Goal: Information Seeking & Learning: Find specific fact

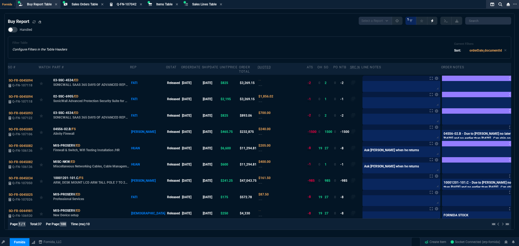
select select "9: OCAM"
click at [43, 5] on span "Buy Report Table" at bounding box center [39, 4] width 25 height 4
click at [33, 22] on icon at bounding box center [33, 21] width 3 height 3
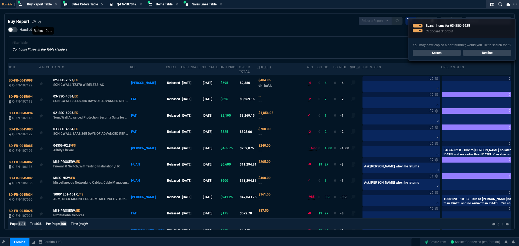
click at [442, 52] on link "Search" at bounding box center [437, 53] width 48 height 6
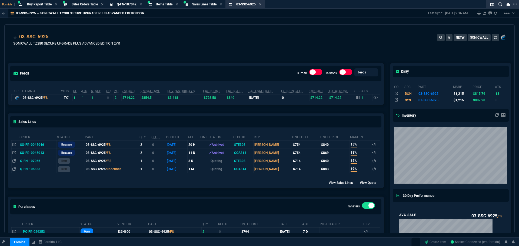
click at [208, 65] on div "feeds Burden In-Stock feeds prices" at bounding box center [195, 74] width 375 height 20
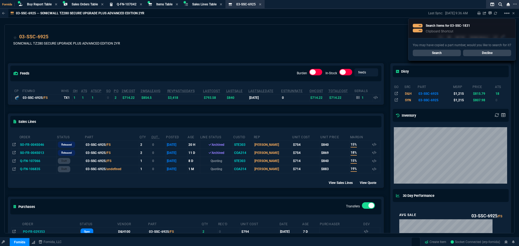
click at [426, 51] on link "Search" at bounding box center [437, 53] width 48 height 6
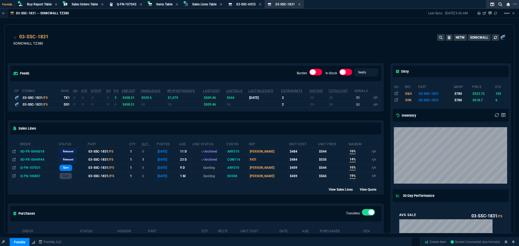
click at [273, 62] on div "feeds Burden In-Stock feeds prices cp ItemNo WHS OH ATS ATSCP SO PO 2MCost 2MSa…" at bounding box center [196, 239] width 383 height 376
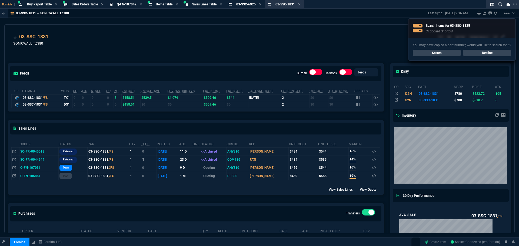
click at [445, 51] on link "Search" at bounding box center [437, 53] width 48 height 6
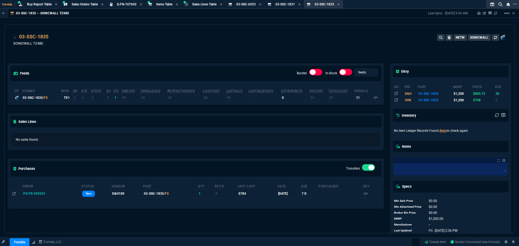
click at [279, 60] on div "feeds Burden In-Stock feeds prices cp ItemNo WHS OH ATS ATSCP SO PO 2MCost 2MSa…" at bounding box center [196, 145] width 383 height 189
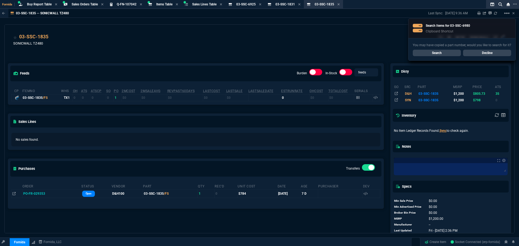
click at [445, 49] on div "You may have copied a part number, would you like to search for it? Search Decl…" at bounding box center [461, 49] width 107 height 22
click at [448, 51] on link "Search" at bounding box center [437, 53] width 48 height 6
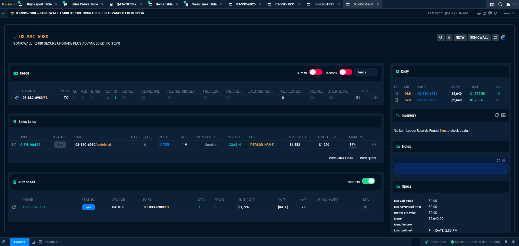
click at [174, 62] on div "feeds Burden In-Stock feeds prices cp ItemNo WHS OH ATS ATSCP SO PO 2MCost 2MSa…" at bounding box center [196, 145] width 383 height 189
click at [218, 58] on div "feeds Burden In-Stock feeds prices cp ItemNo WHS OH ATS ATSCP SO PO 2MCost 2MSa…" at bounding box center [196, 145] width 383 height 189
click at [203, 54] on div "feeds Burden In-Stock feeds prices cp ItemNo WHS OH ATS ATSCP SO PO 2MCost 2MSa…" at bounding box center [196, 145] width 383 height 189
click at [164, 2] on span "Items Table" at bounding box center [164, 4] width 16 height 4
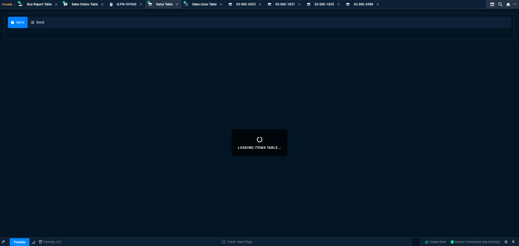
select select
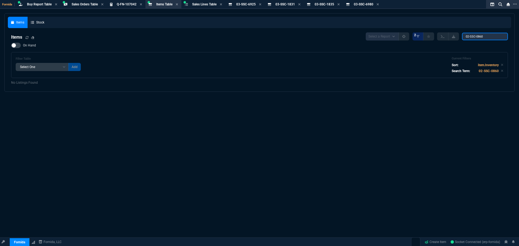
click at [482, 38] on input "02-SSC-0860" at bounding box center [485, 37] width 46 height 8
paste input "search"
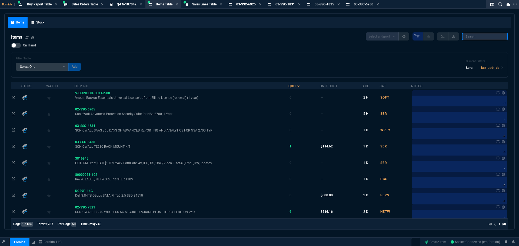
click at [483, 35] on input "search" at bounding box center [485, 37] width 46 height 8
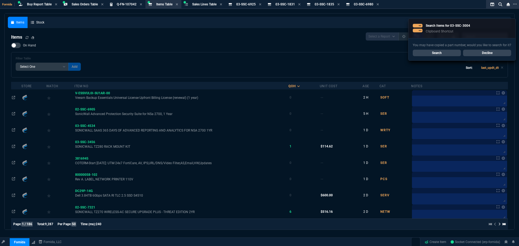
click at [439, 52] on link "Search" at bounding box center [437, 53] width 48 height 6
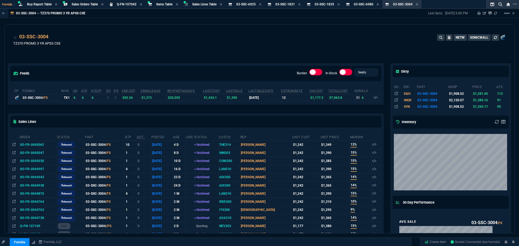
click at [199, 36] on div "03-SSC-3004 TZ370 PROMO 3 YR APSS CSE NETW SONICWALL" at bounding box center [259, 42] width 493 height 19
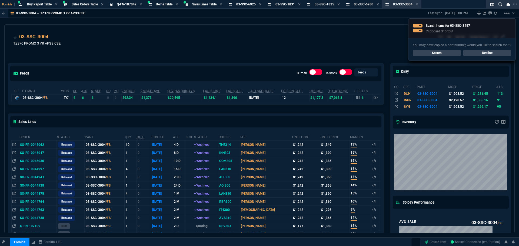
click at [434, 54] on link "Search" at bounding box center [437, 53] width 48 height 6
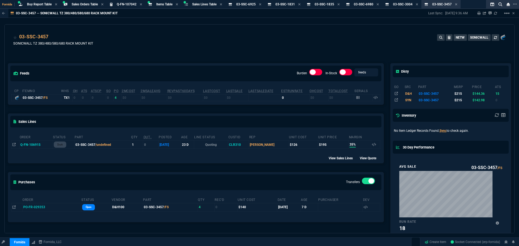
click at [142, 50] on div "03-SSC-3457 SONICWALL TZ 380/480/580/680 RACK MOUNT KIT NETW SONICWALL" at bounding box center [259, 42] width 493 height 19
click at [261, 5] on icon at bounding box center [260, 4] width 2 height 3
click at [261, 5] on icon at bounding box center [260, 4] width 2 height 2
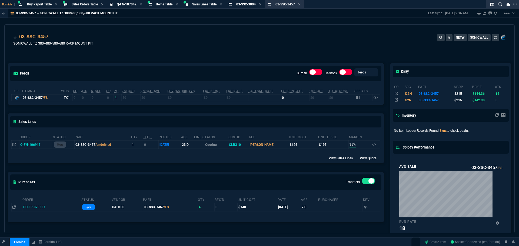
click at [261, 5] on icon at bounding box center [260, 4] width 2 height 2
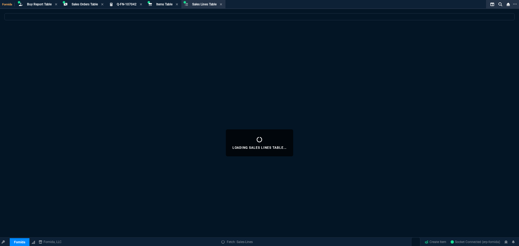
click at [257, 55] on div "Loading Sales Lines Table..." at bounding box center [259, 143] width 519 height 260
select select
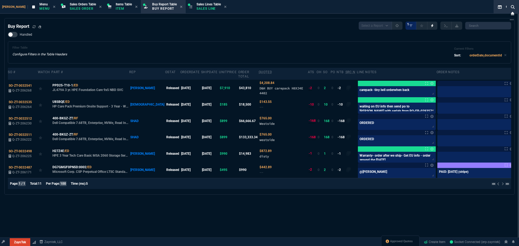
select select "9: OCAM"
click at [116, 6] on span "Items Table" at bounding box center [124, 4] width 16 height 4
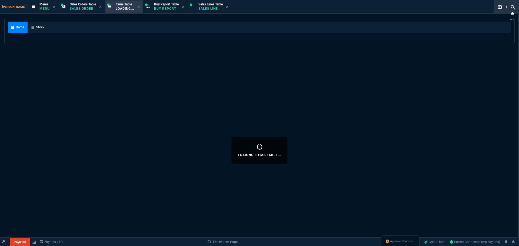
select select
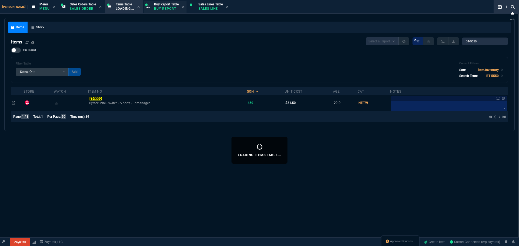
click at [154, 8] on p "Buy Report" at bounding box center [166, 8] width 25 height 4
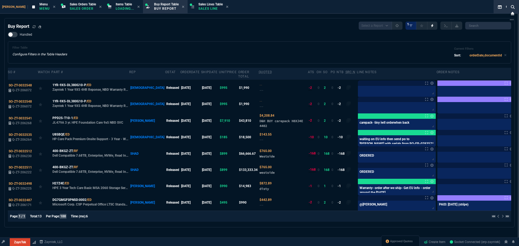
drag, startPoint x: 235, startPoint y: 24, endPoint x: 255, endPoint y: 26, distance: 20.5
click at [235, 24] on div "Buy Report Select a Report Not Purchased 1" at bounding box center [259, 26] width 503 height 8
click at [52, 34] on div "Handled Filter Table Configure Filters in the Table Headers Current Filters Sor…" at bounding box center [259, 48] width 503 height 32
